Goal: Transaction & Acquisition: Purchase product/service

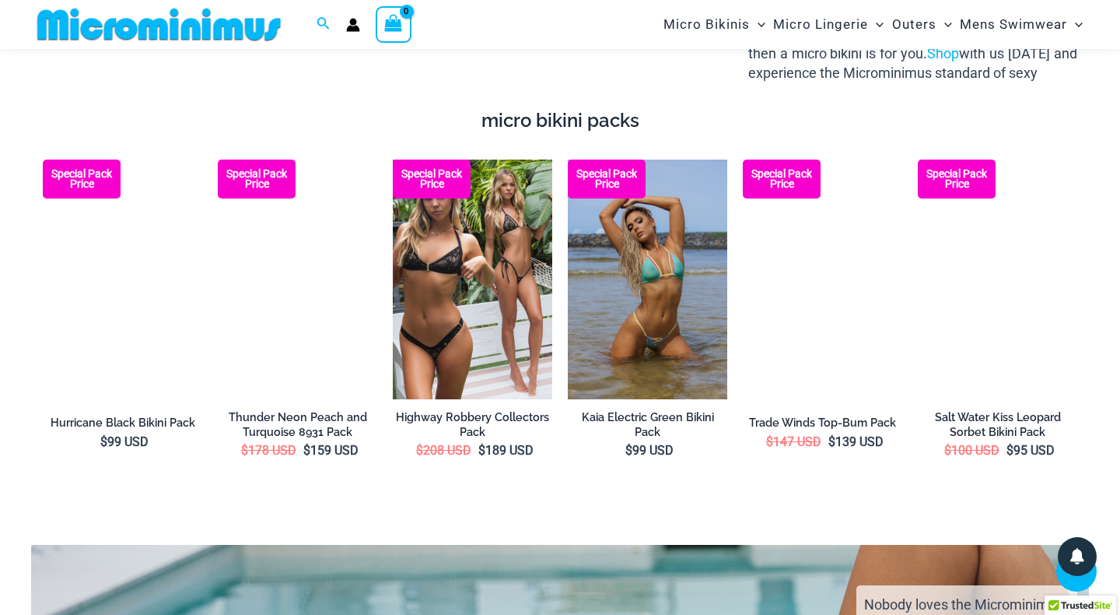
scroll to position [2069, 0]
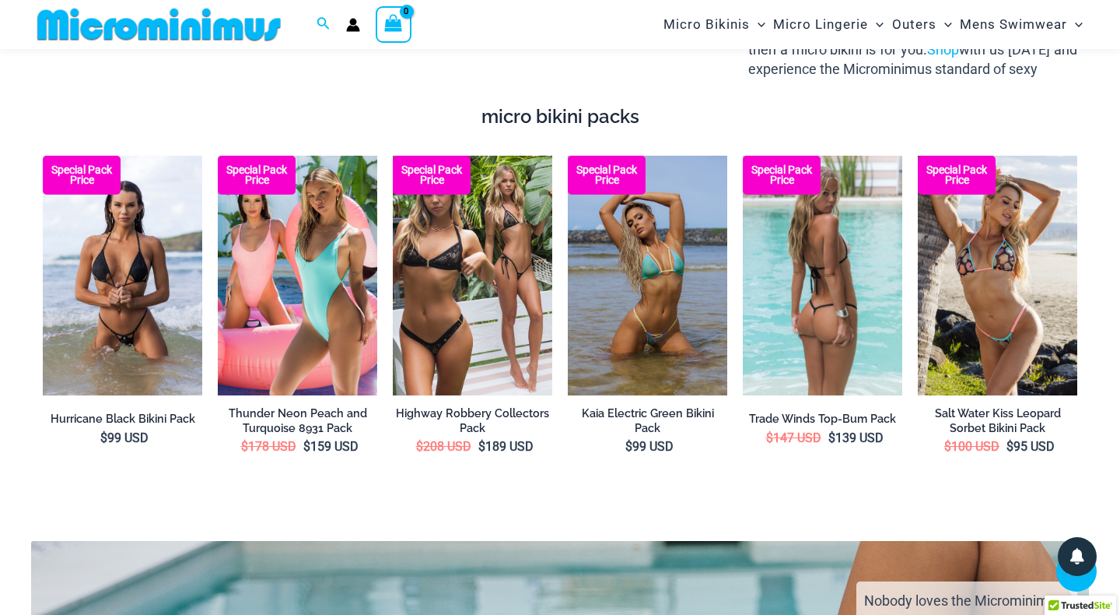
click at [849, 285] on img at bounding box center [822, 276] width 159 height 240
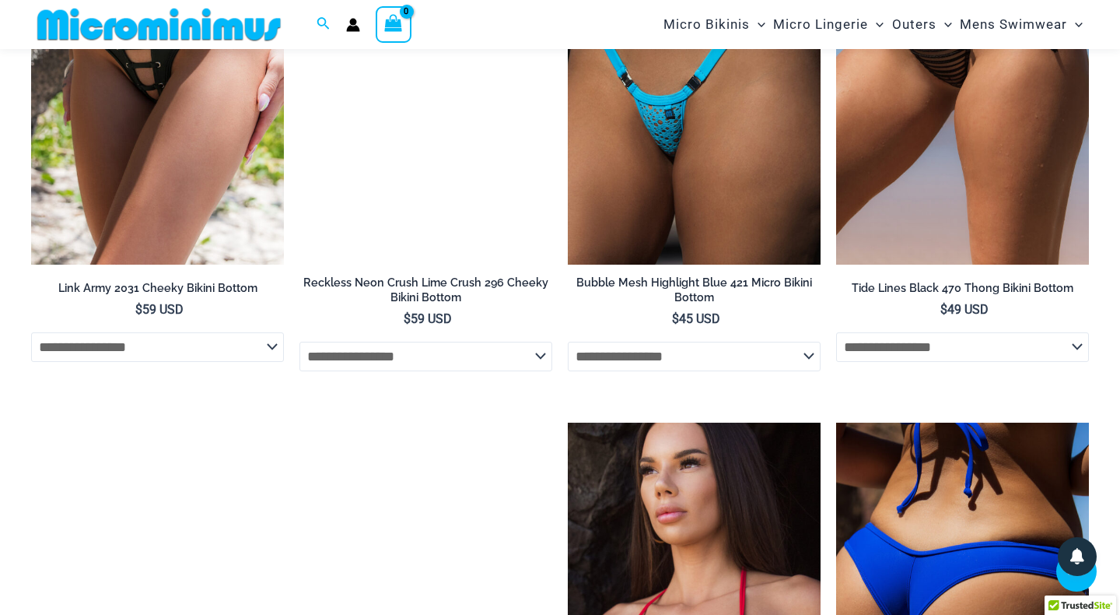
scroll to position [3394, 0]
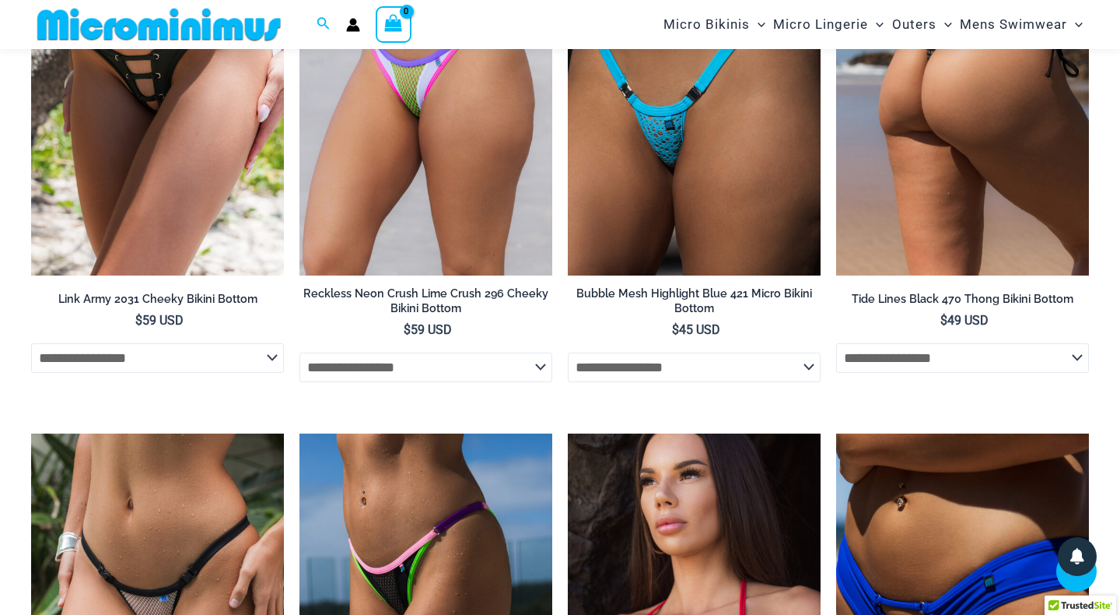
click at [943, 156] on img at bounding box center [962, 86] width 253 height 380
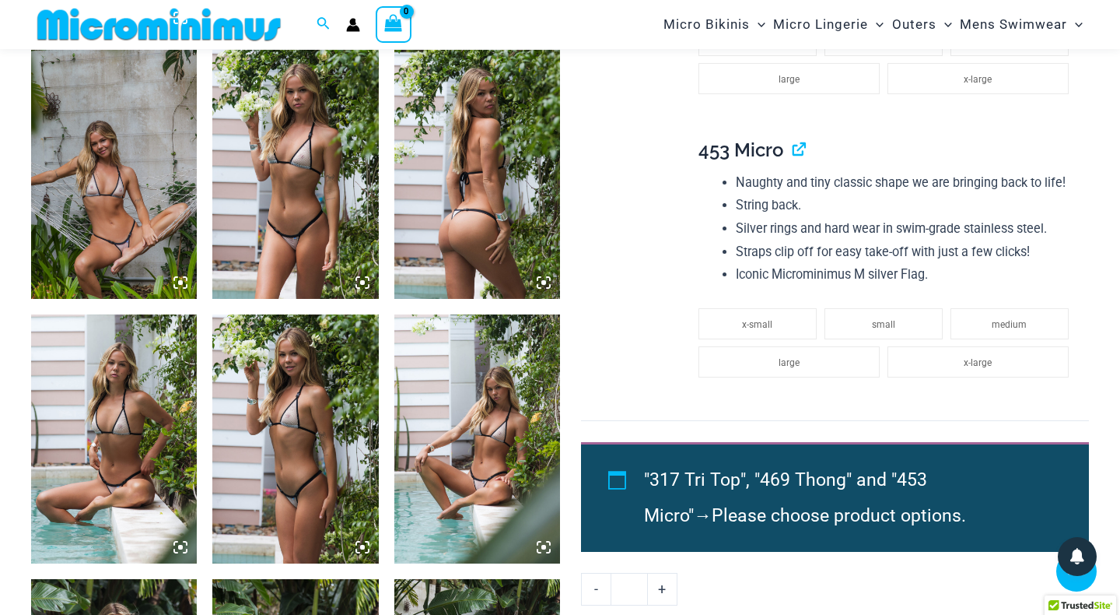
scroll to position [1194, 0]
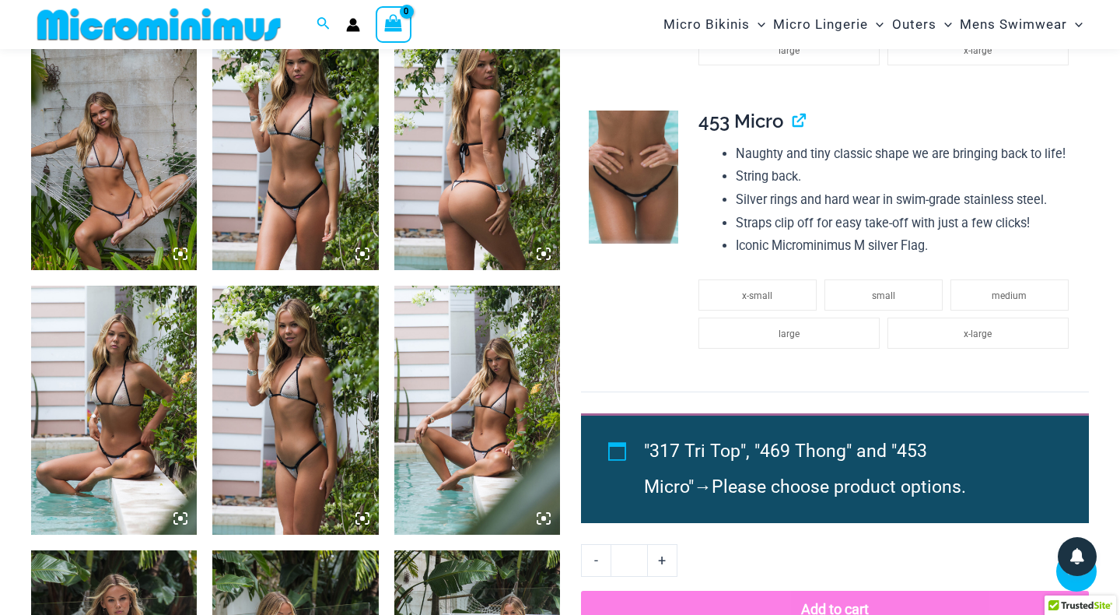
click at [301, 392] on img at bounding box center [295, 409] width 166 height 249
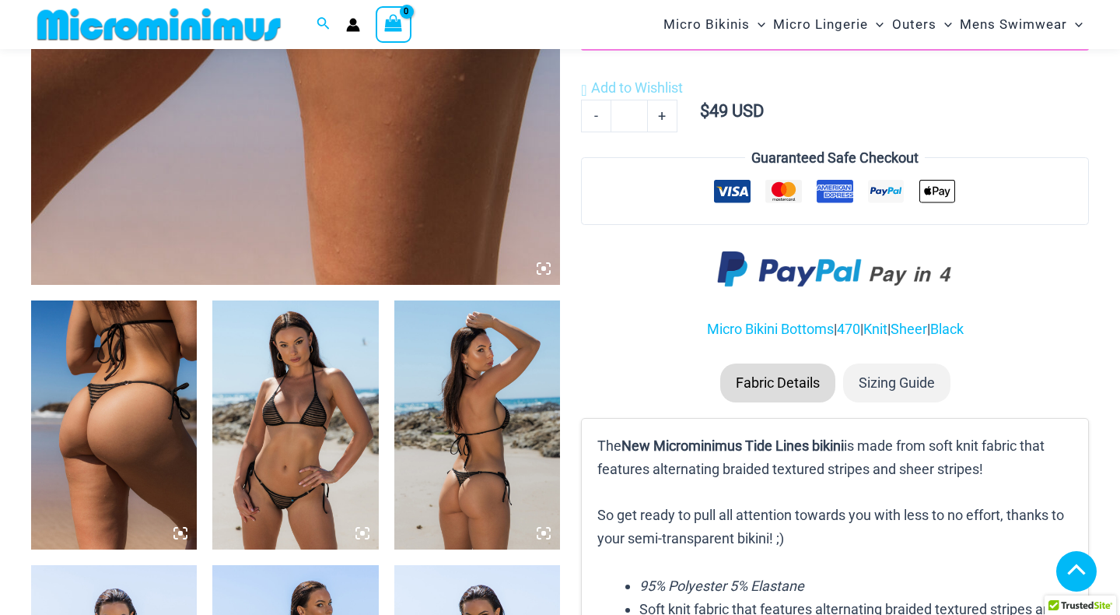
scroll to position [653, 0]
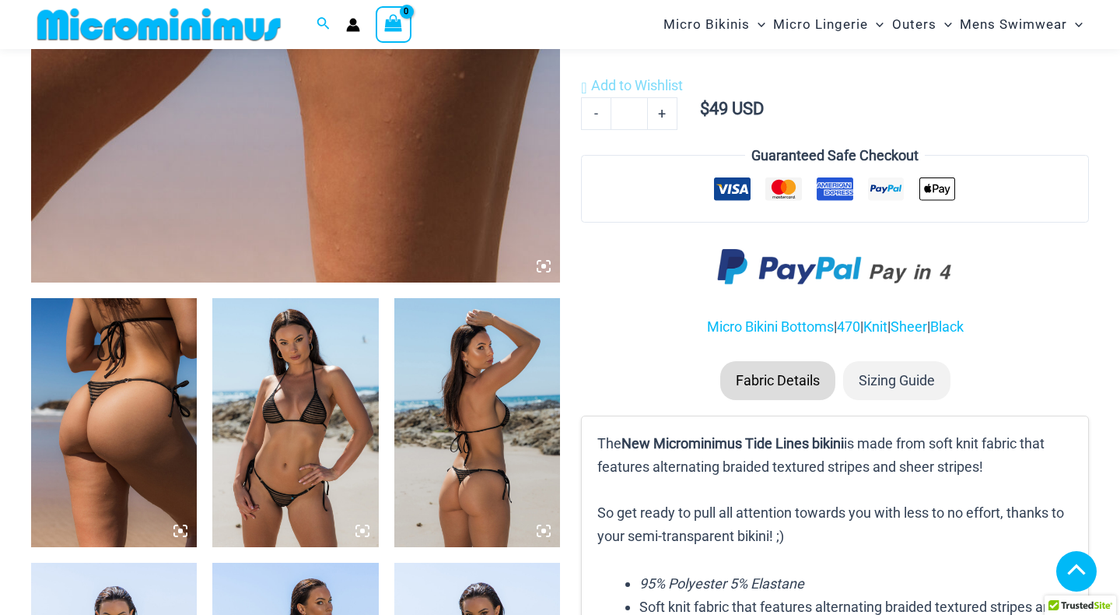
click at [281, 502] on img at bounding box center [295, 422] width 166 height 249
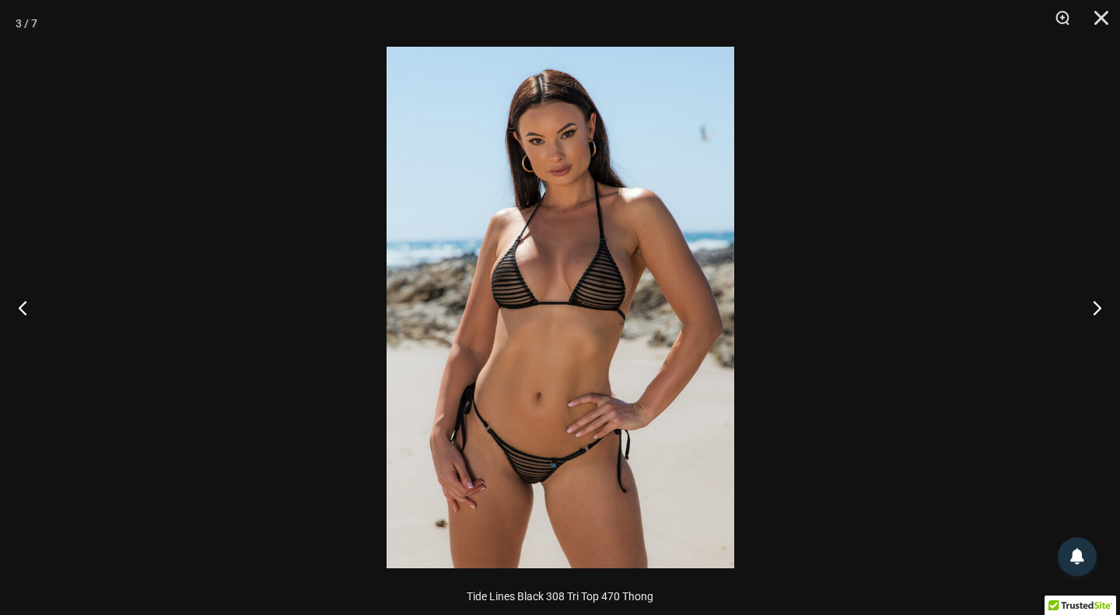
click at [520, 482] on img at bounding box center [561, 307] width 348 height 521
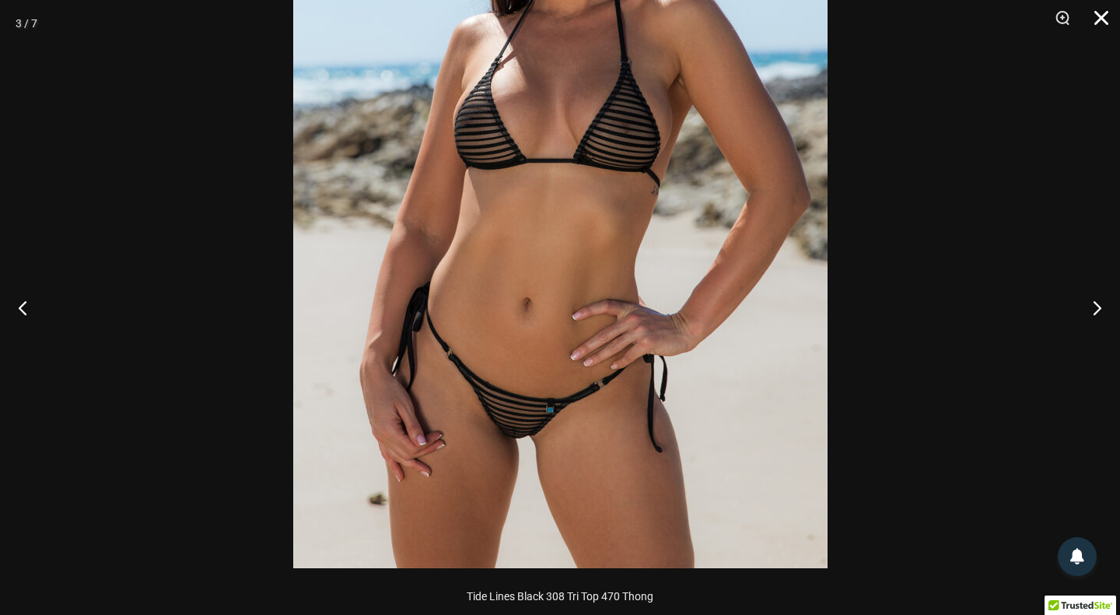
click at [1100, 19] on button "Close" at bounding box center [1096, 23] width 39 height 47
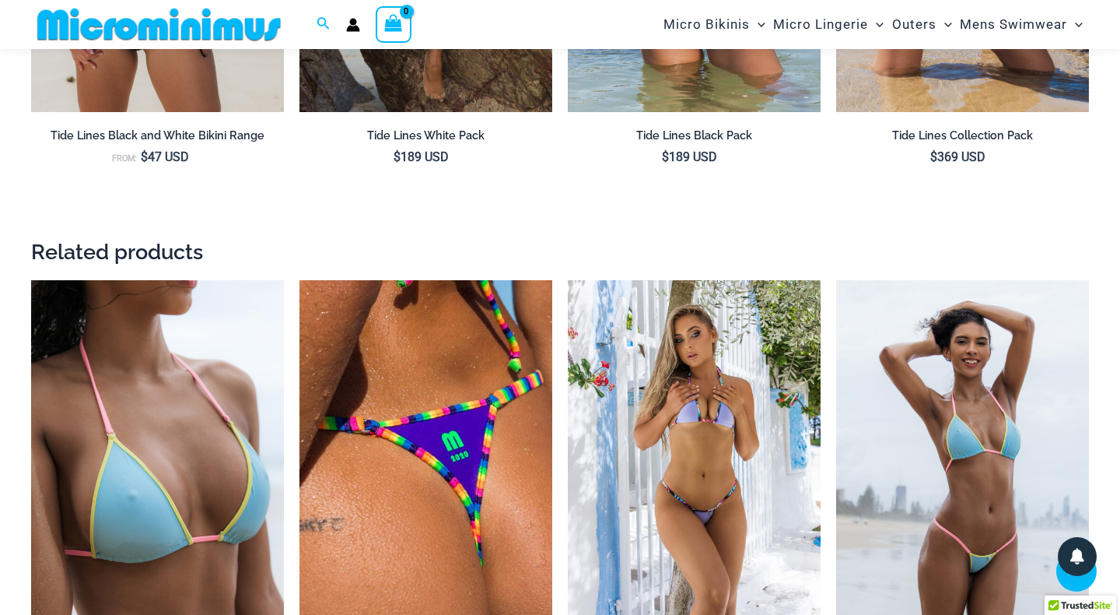
scroll to position [1800, 0]
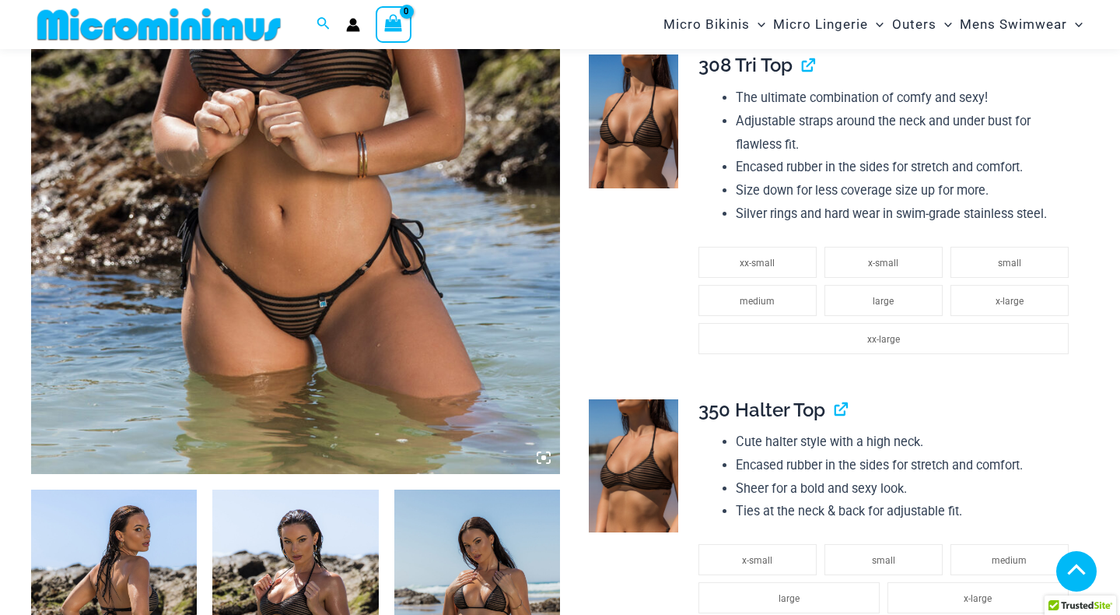
scroll to position [468, 0]
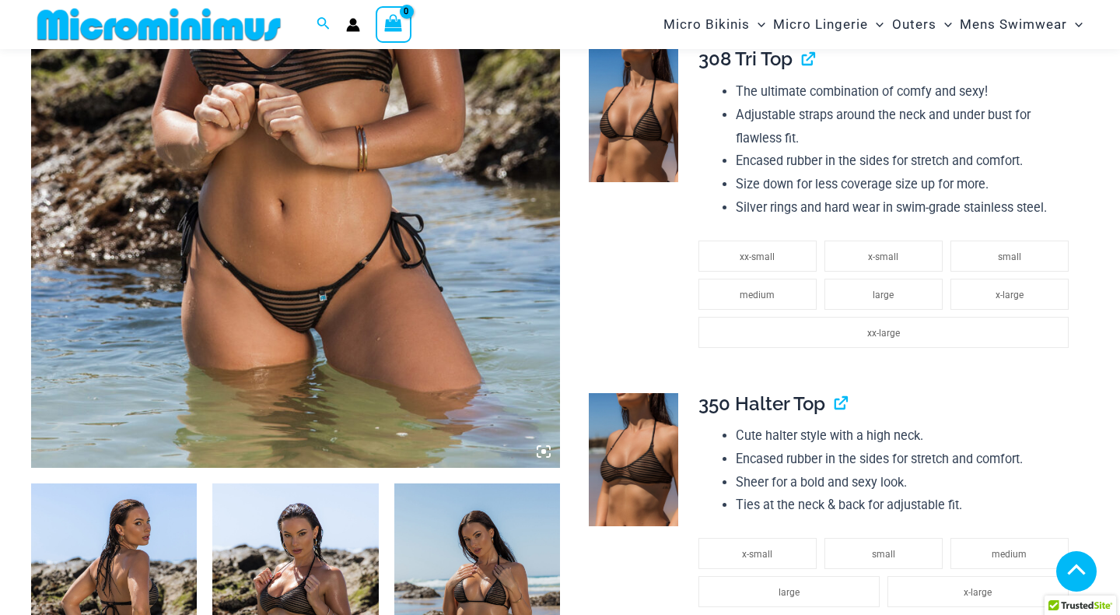
click at [384, 321] on img at bounding box center [295, 70] width 529 height 793
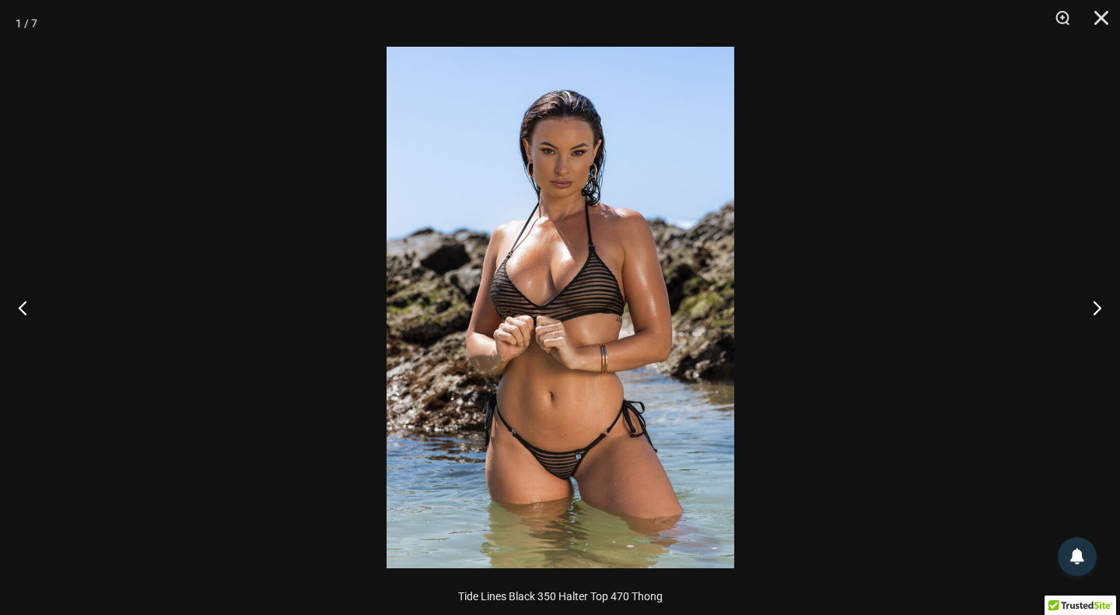
click at [574, 464] on img at bounding box center [561, 307] width 348 height 521
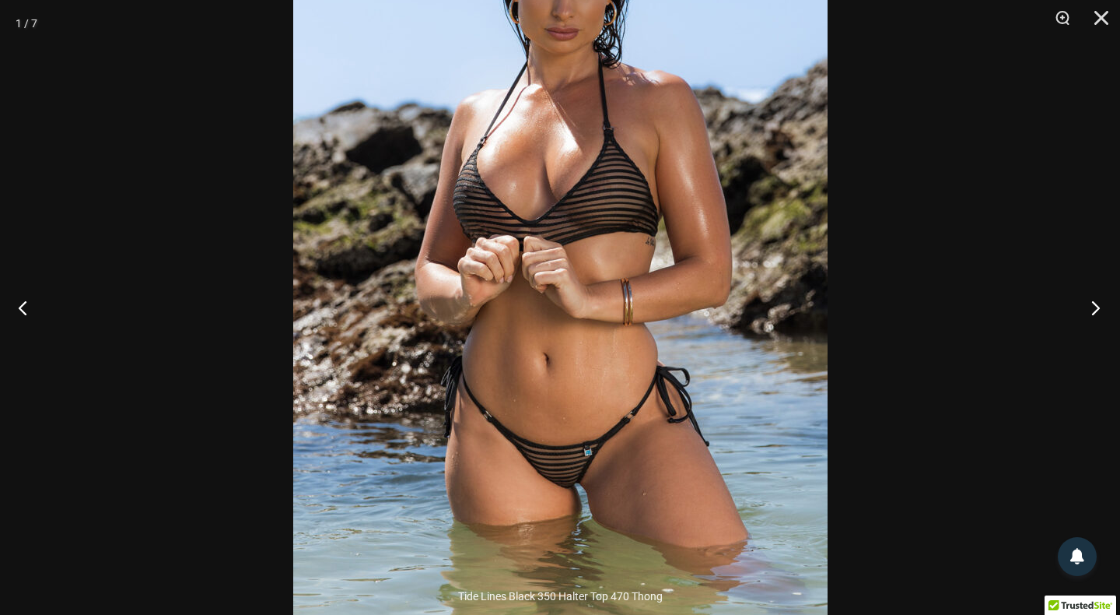
click at [1099, 303] on button "Next" at bounding box center [1091, 307] width 58 height 78
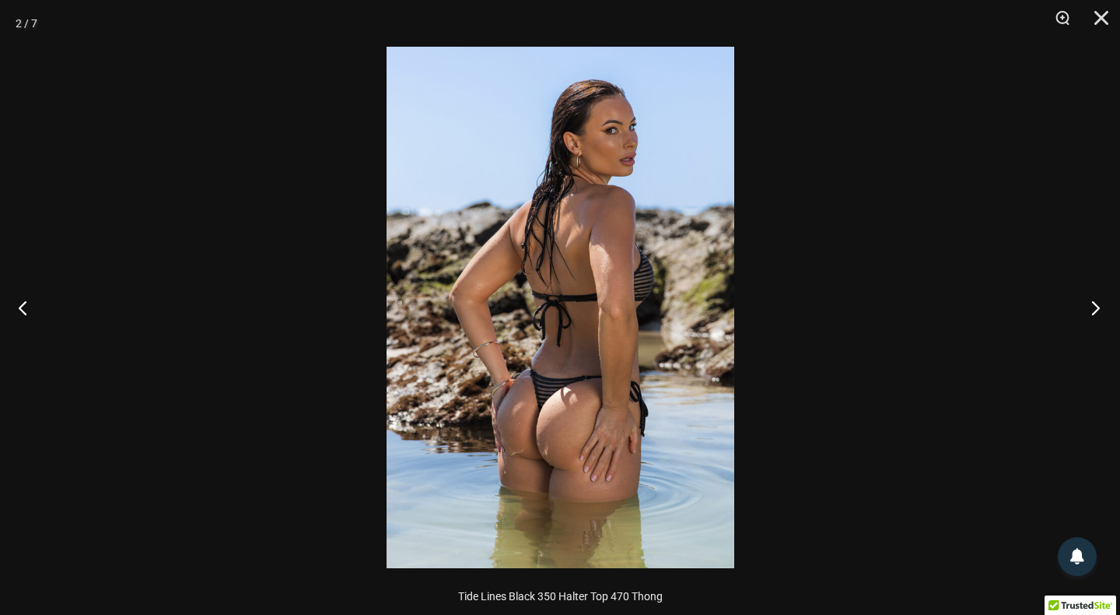
click at [1099, 303] on button "Next" at bounding box center [1091, 307] width 58 height 78
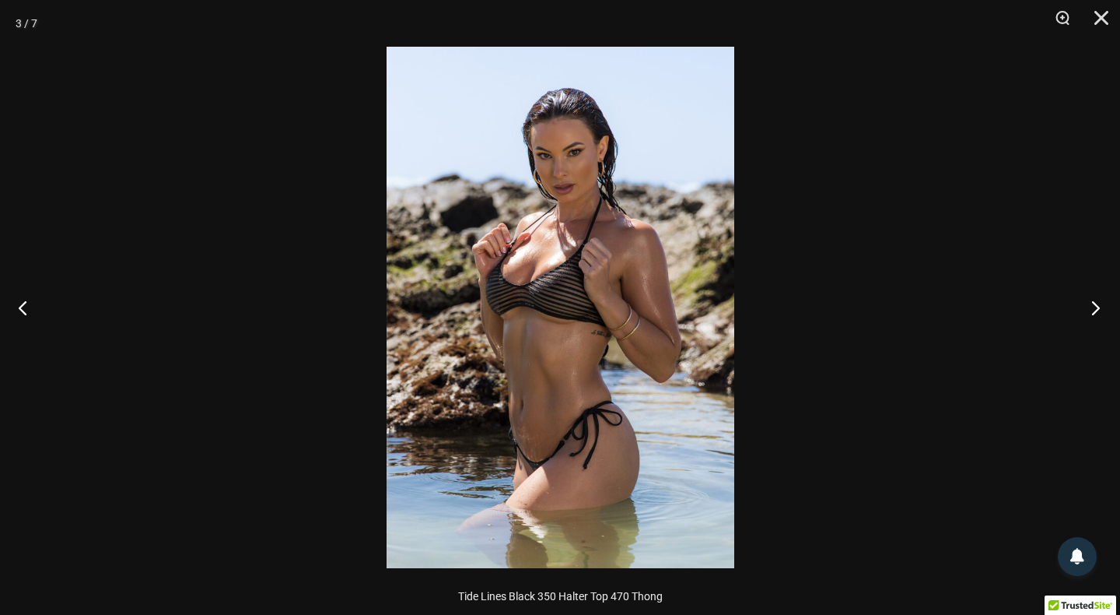
click at [1099, 303] on button "Next" at bounding box center [1091, 307] width 58 height 78
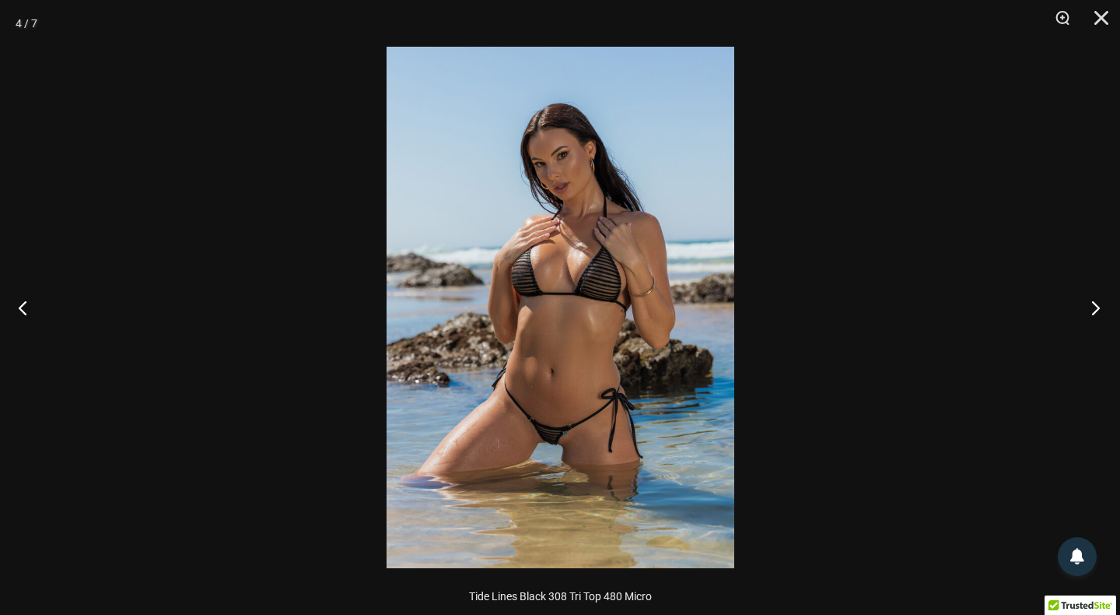
click at [1099, 303] on button "Next" at bounding box center [1091, 307] width 58 height 78
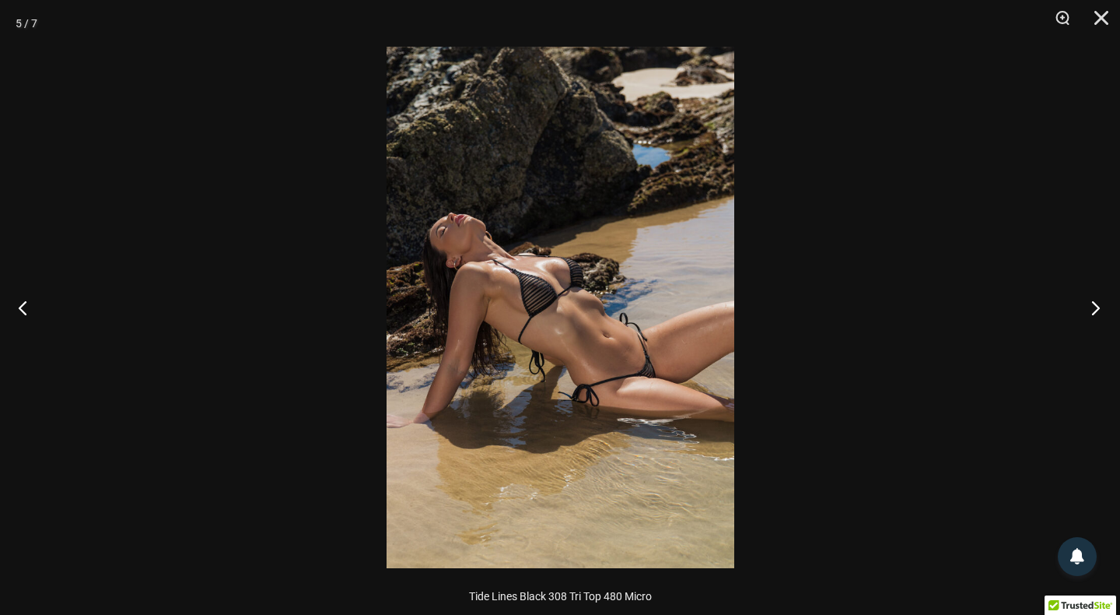
click at [1099, 303] on button "Next" at bounding box center [1091, 307] width 58 height 78
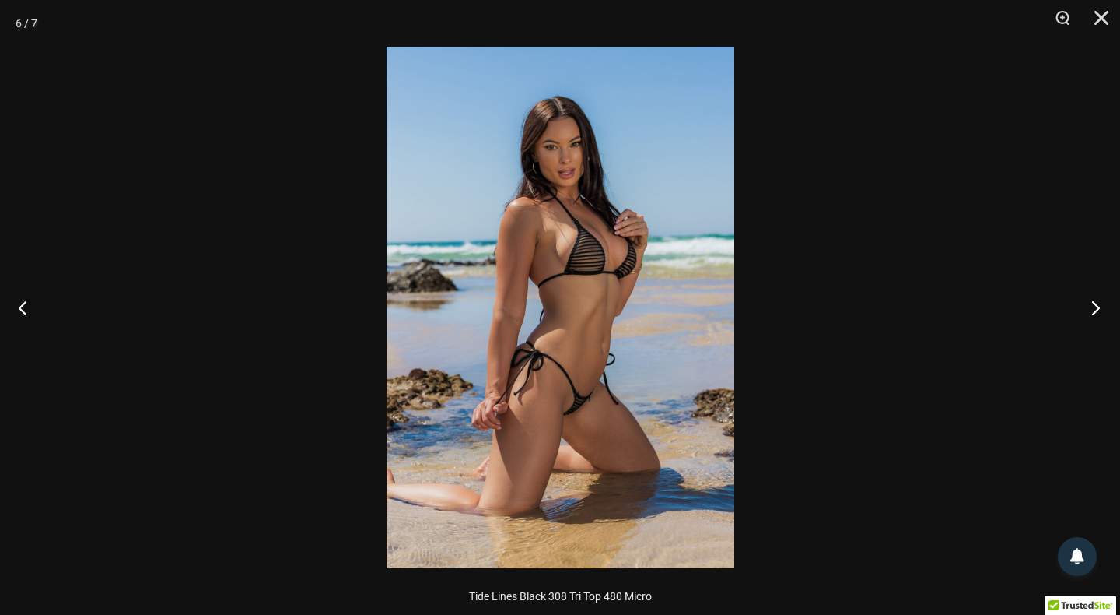
click at [1099, 303] on button "Next" at bounding box center [1091, 307] width 58 height 78
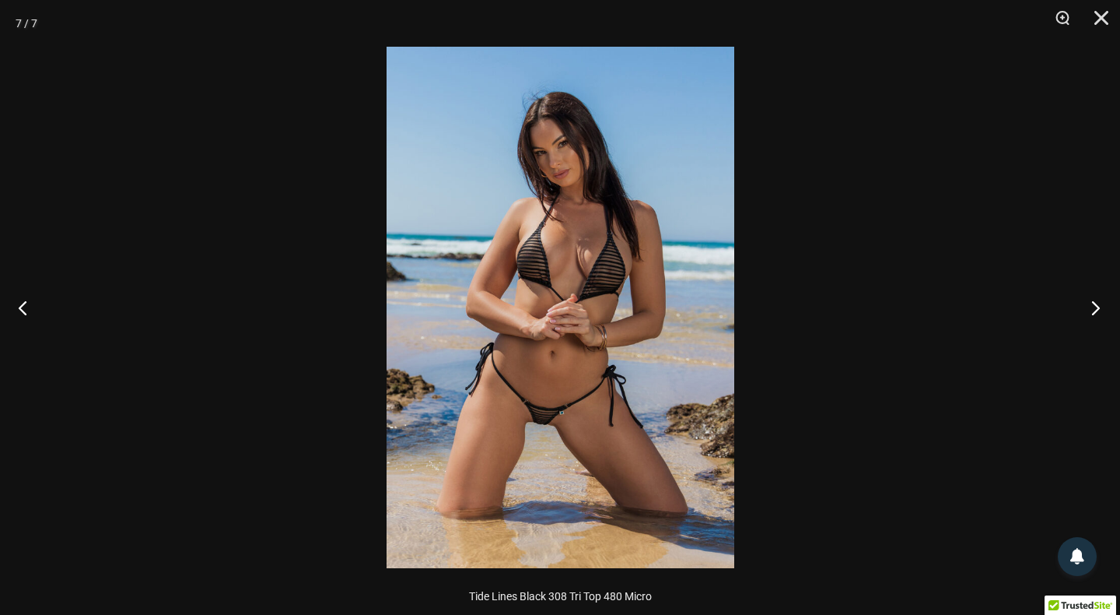
click at [1099, 303] on button "Next" at bounding box center [1091, 307] width 58 height 78
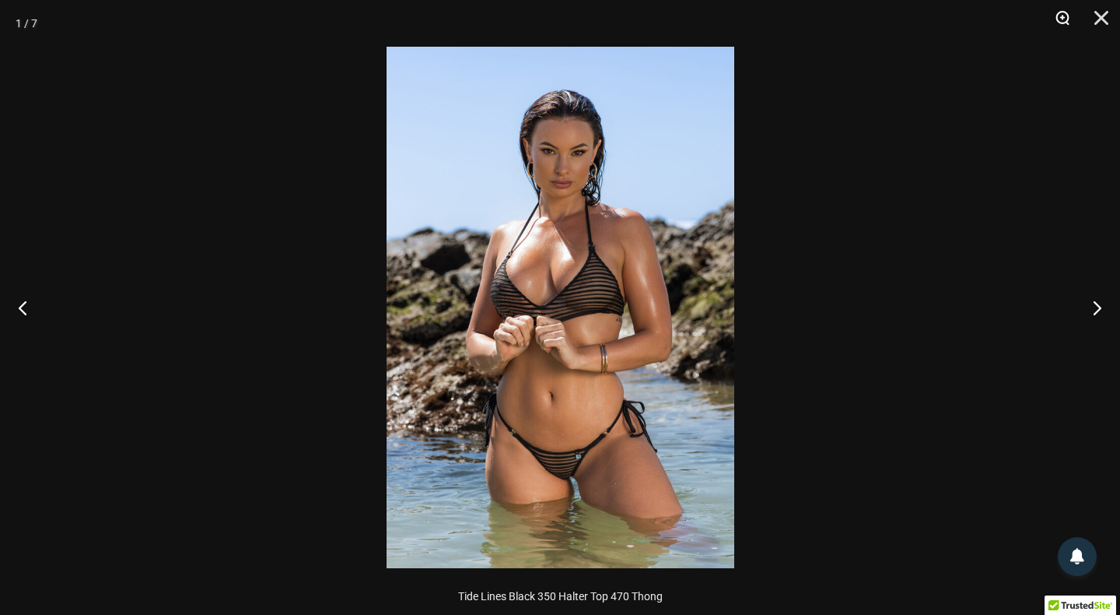
click at [1059, 16] on button "Zoom" at bounding box center [1057, 23] width 39 height 47
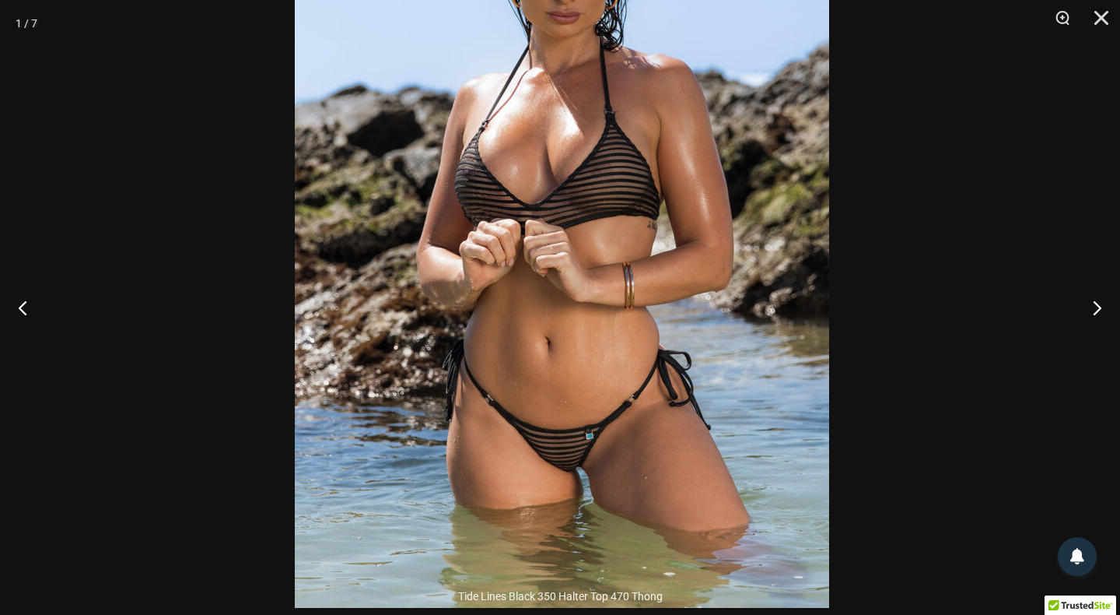
click at [674, 353] on img at bounding box center [562, 206] width 534 height 801
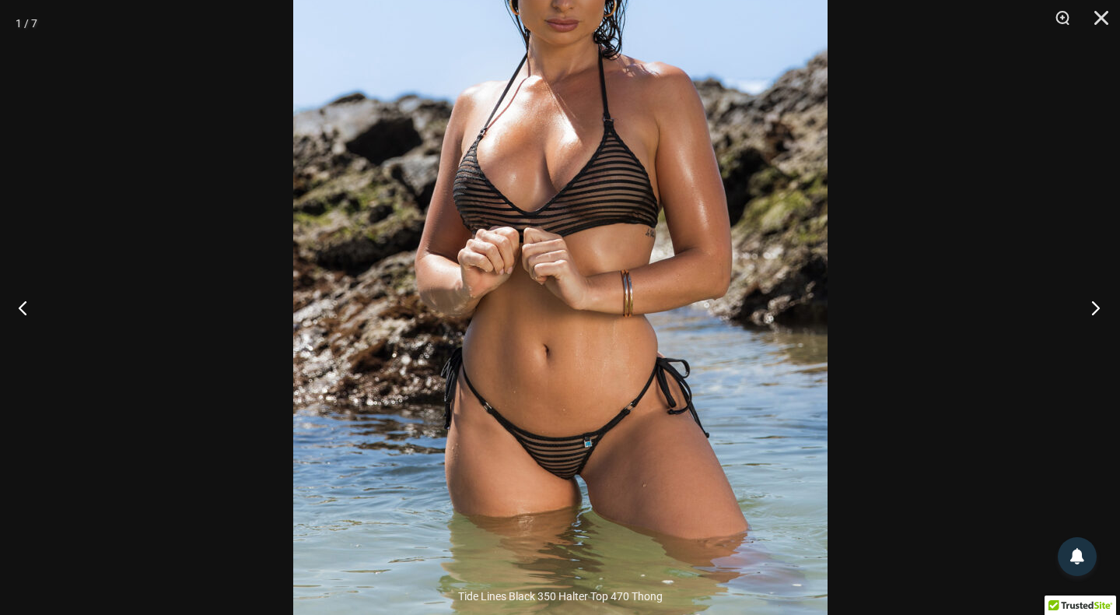
click at [1098, 305] on button "Next" at bounding box center [1091, 307] width 58 height 78
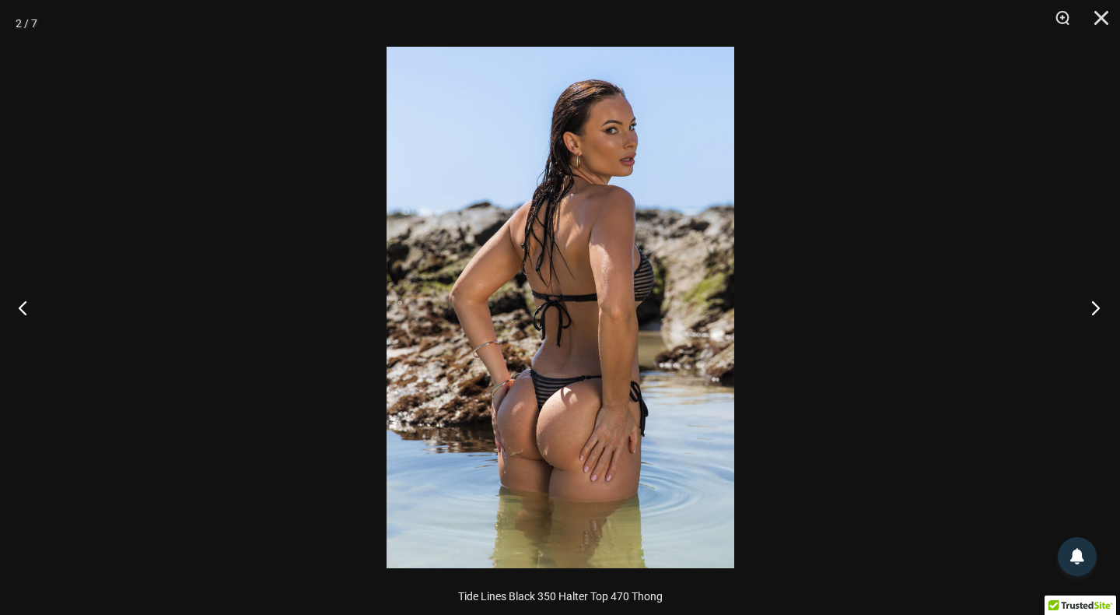
click at [1098, 305] on button "Next" at bounding box center [1091, 307] width 58 height 78
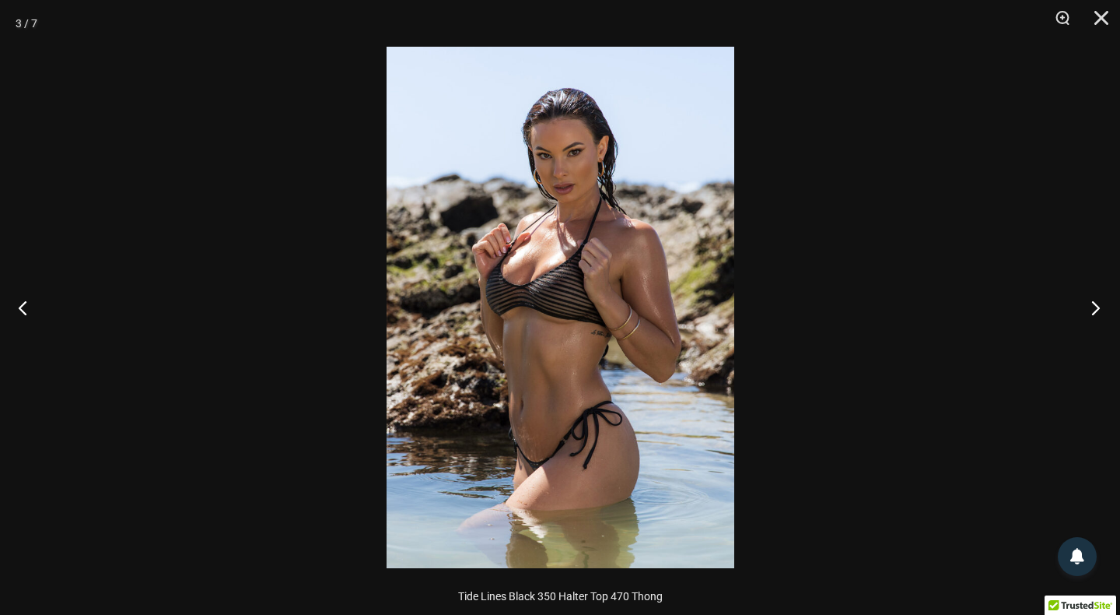
click at [1098, 305] on button "Next" at bounding box center [1091, 307] width 58 height 78
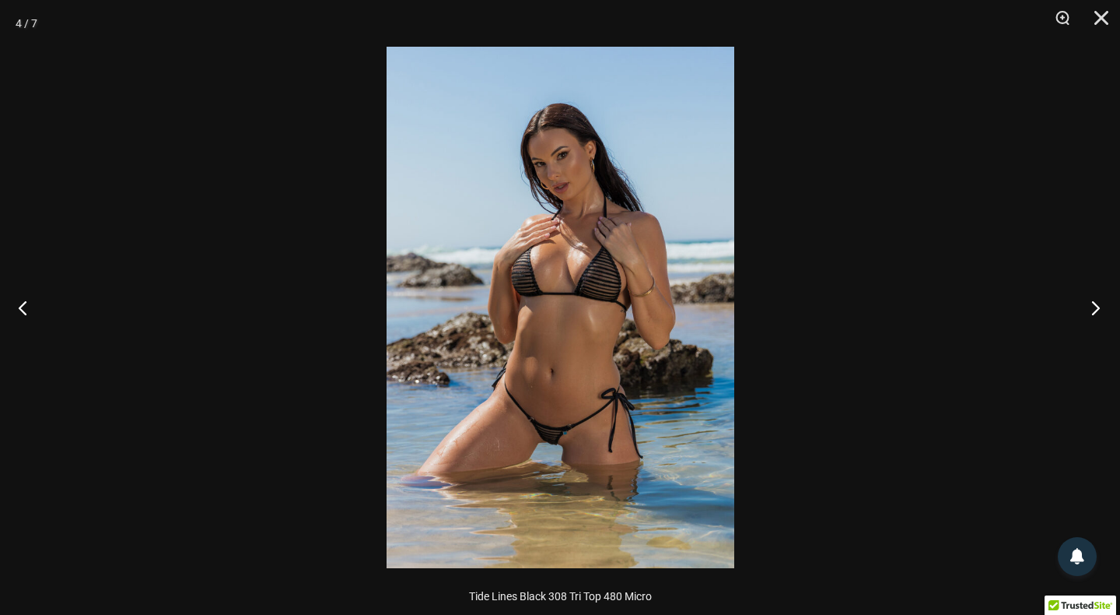
click at [1098, 305] on button "Next" at bounding box center [1091, 307] width 58 height 78
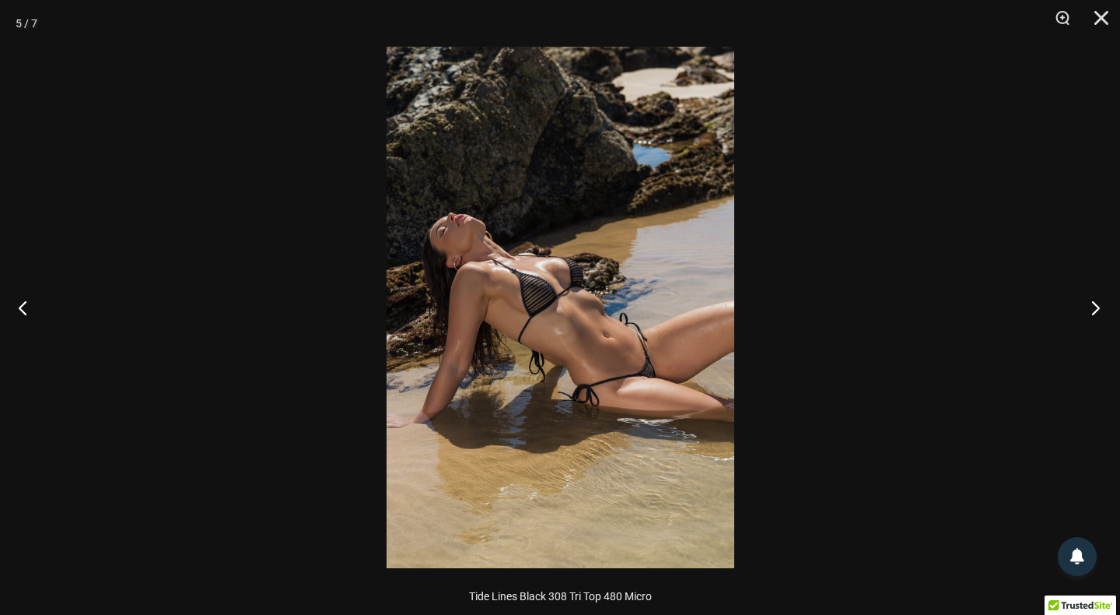
click at [1098, 305] on button "Next" at bounding box center [1091, 307] width 58 height 78
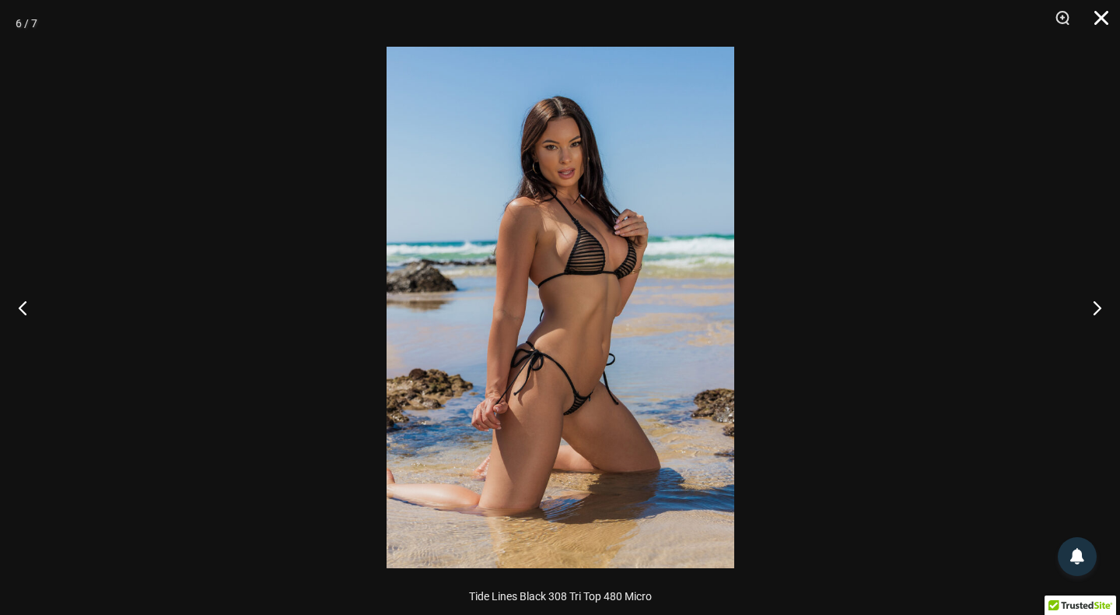
click at [1097, 17] on button "Close" at bounding box center [1096, 23] width 39 height 47
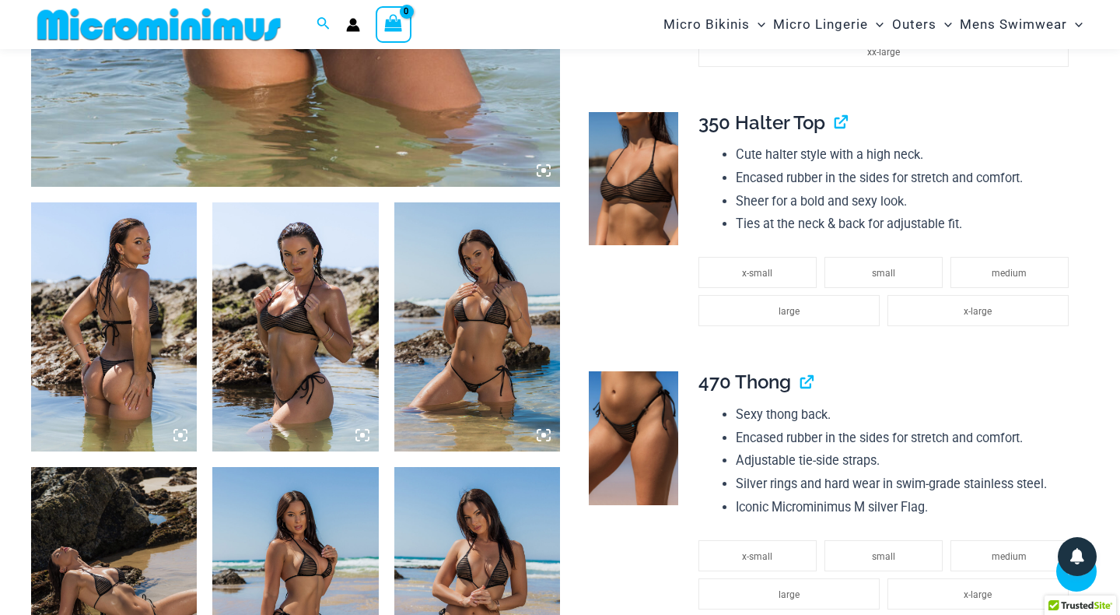
scroll to position [750, 0]
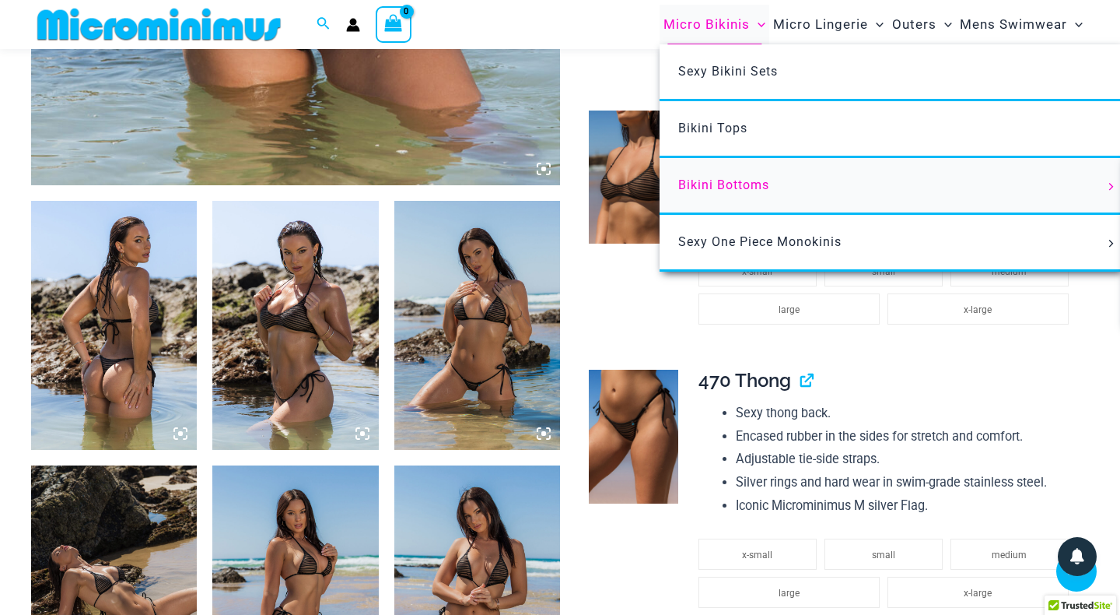
click at [741, 184] on span "Bikini Bottoms" at bounding box center [723, 184] width 91 height 15
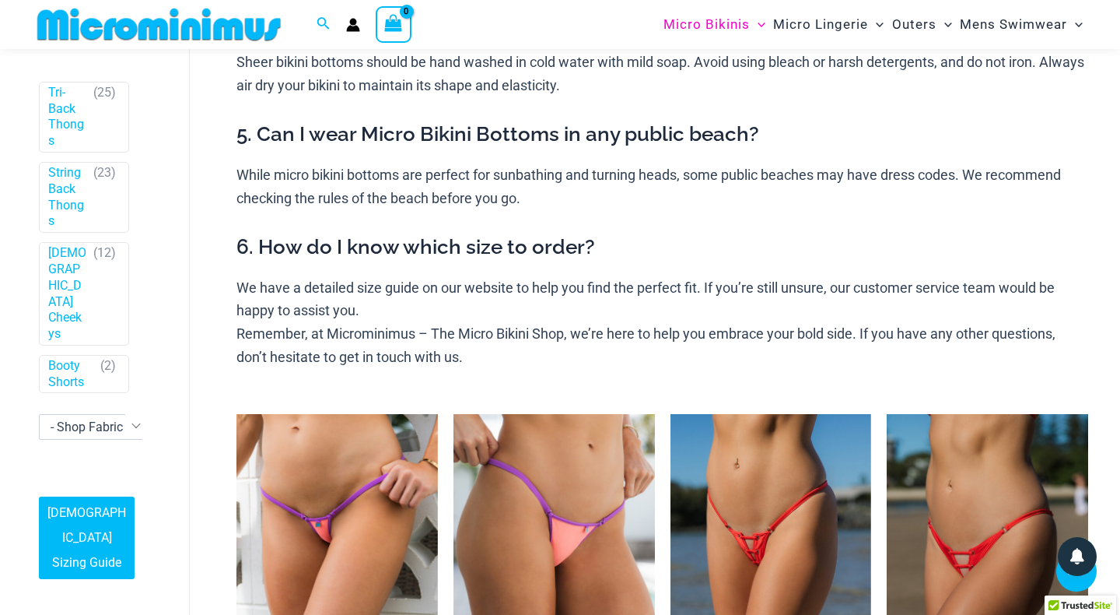
scroll to position [507, 0]
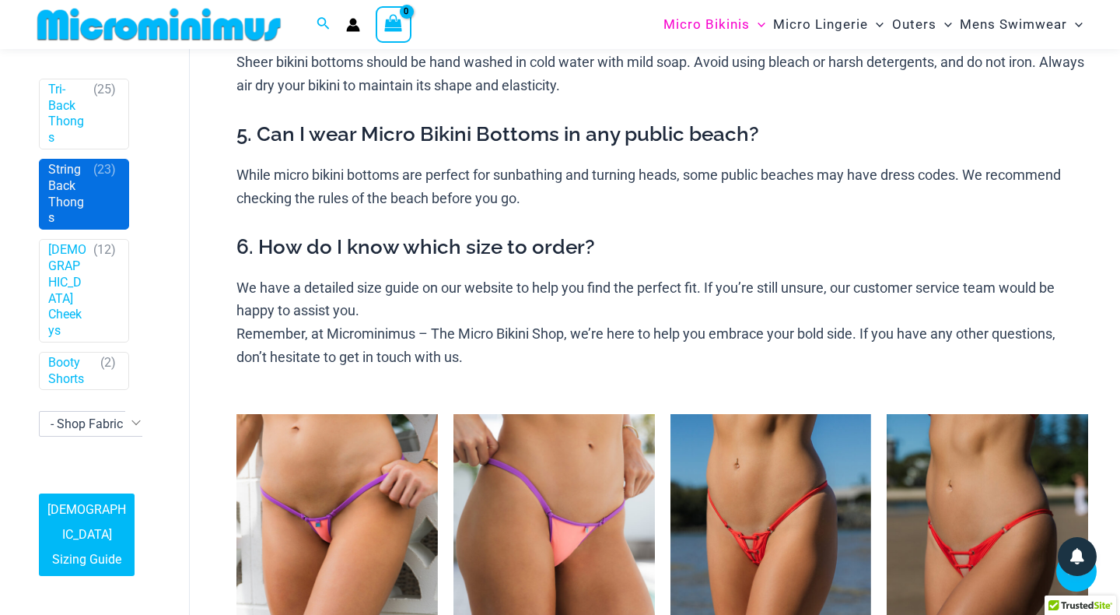
click at [91, 208] on span "String Back Thongs ( 23 )" at bounding box center [84, 193] width 89 height 69
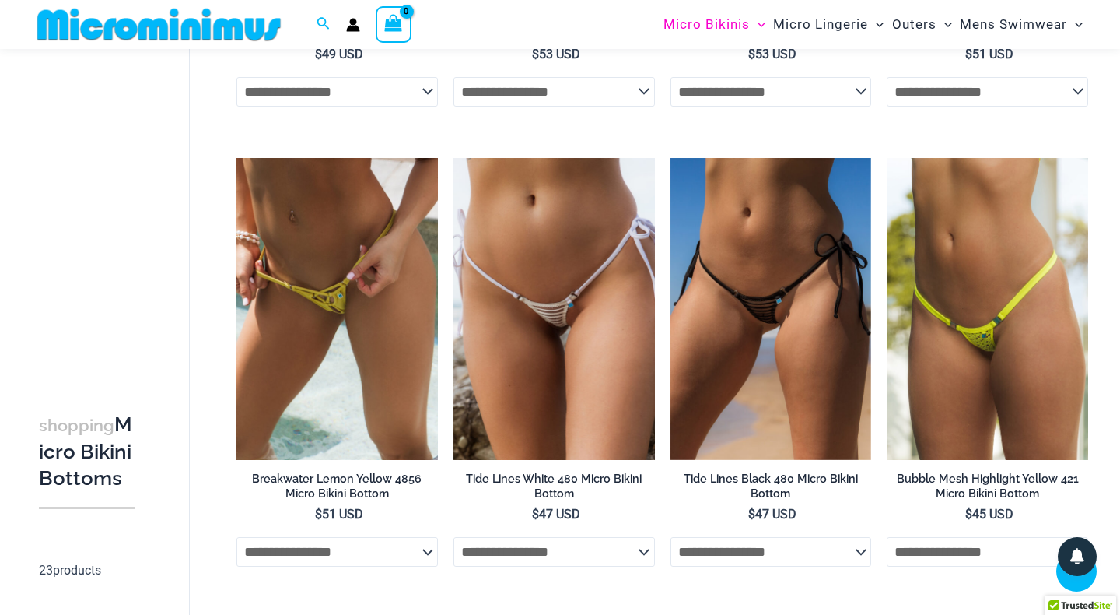
scroll to position [2608, 0]
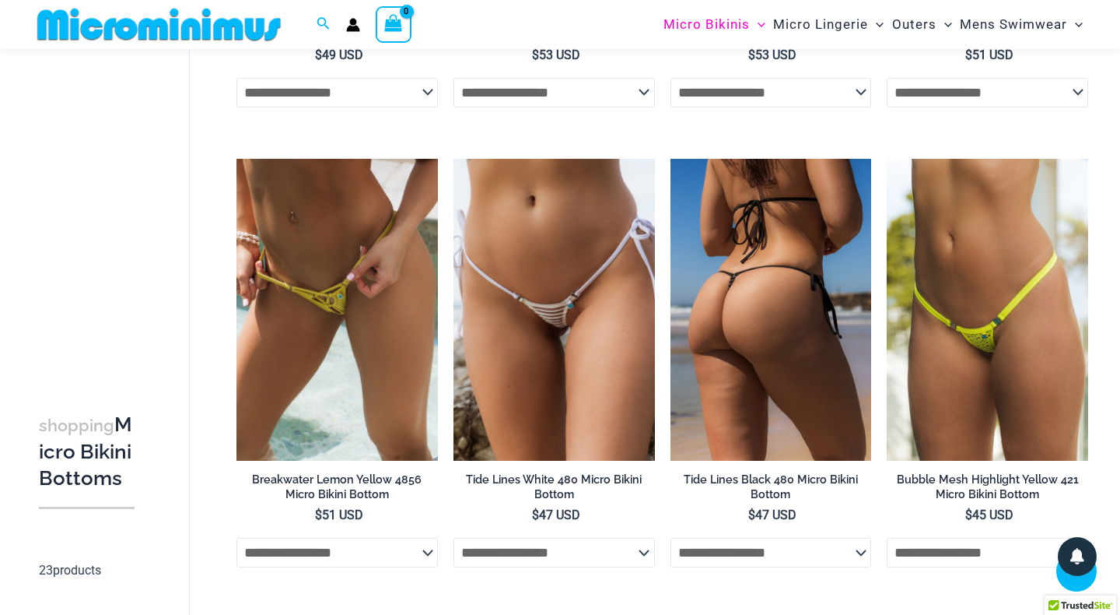
click at [724, 333] on img at bounding box center [771, 310] width 201 height 302
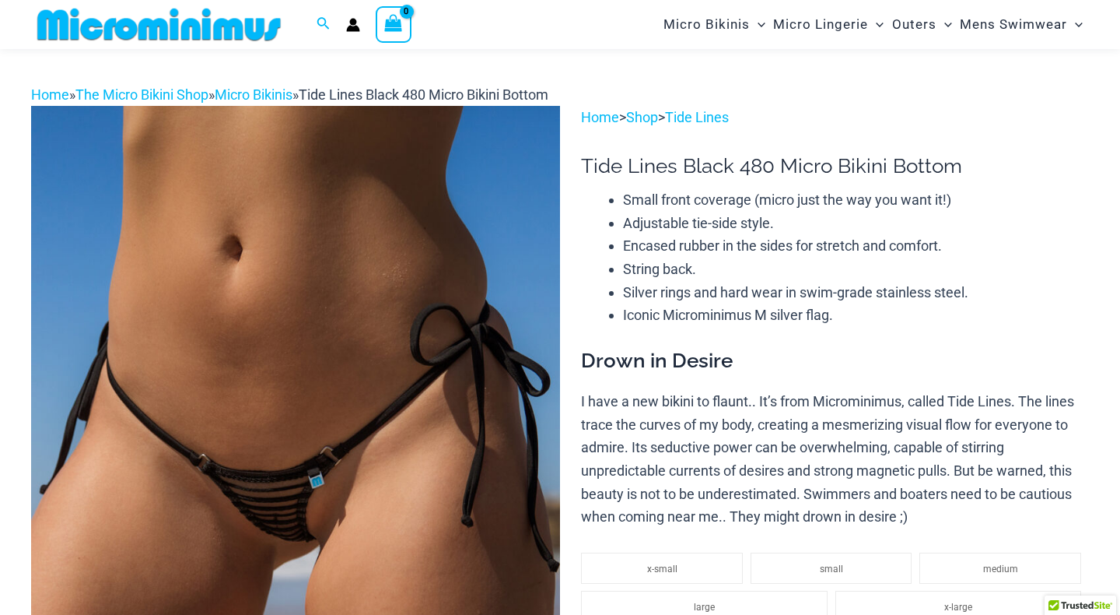
scroll to position [131, 0]
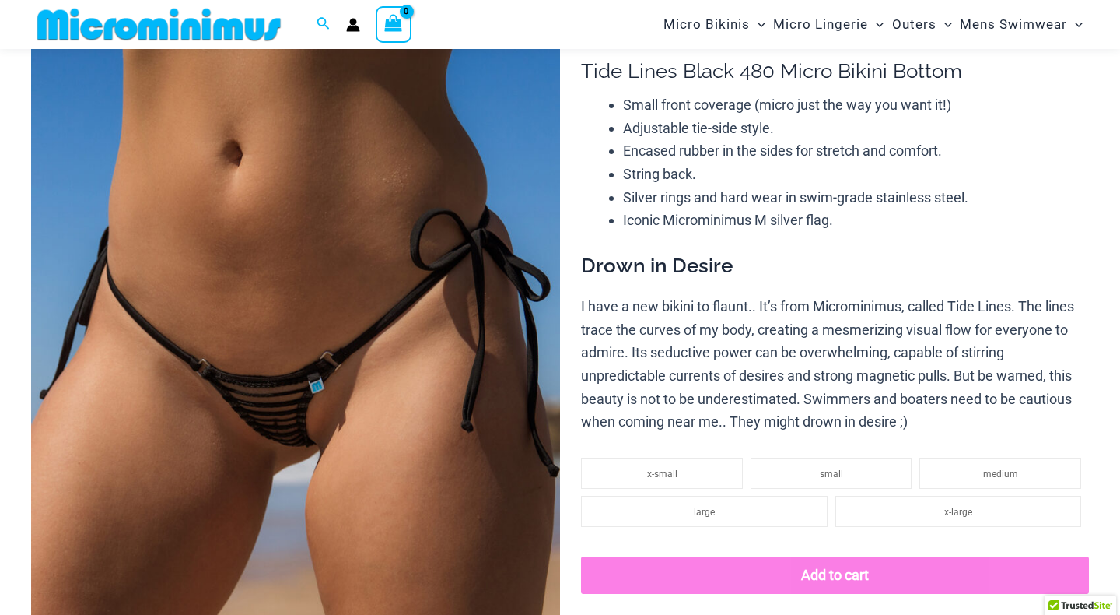
click at [292, 428] on img at bounding box center [295, 407] width 529 height 793
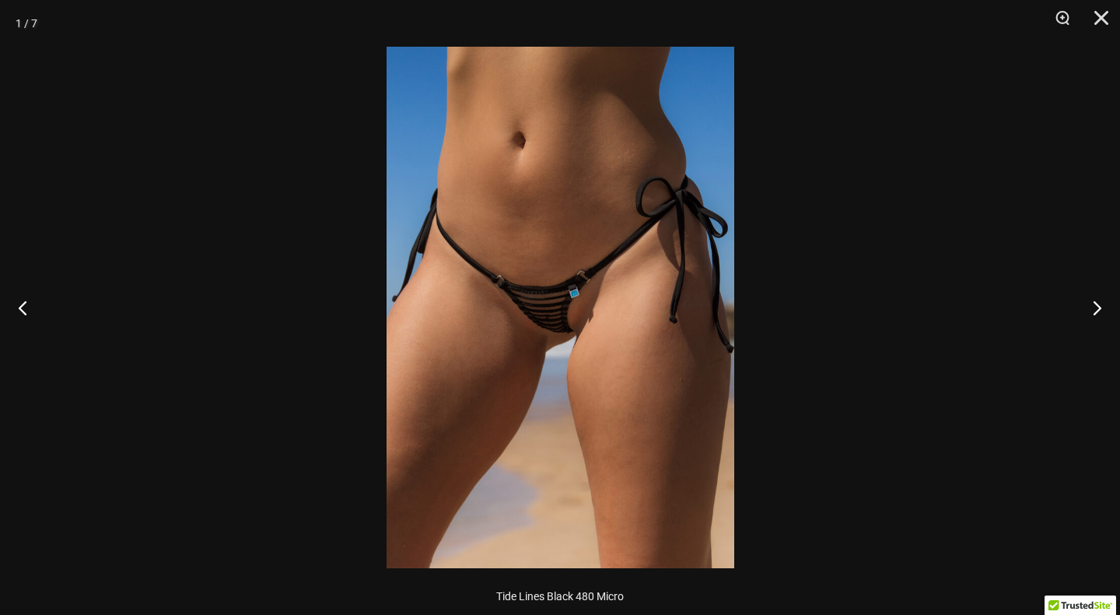
click at [549, 324] on img at bounding box center [561, 307] width 348 height 521
